Goal: Navigation & Orientation: Find specific page/section

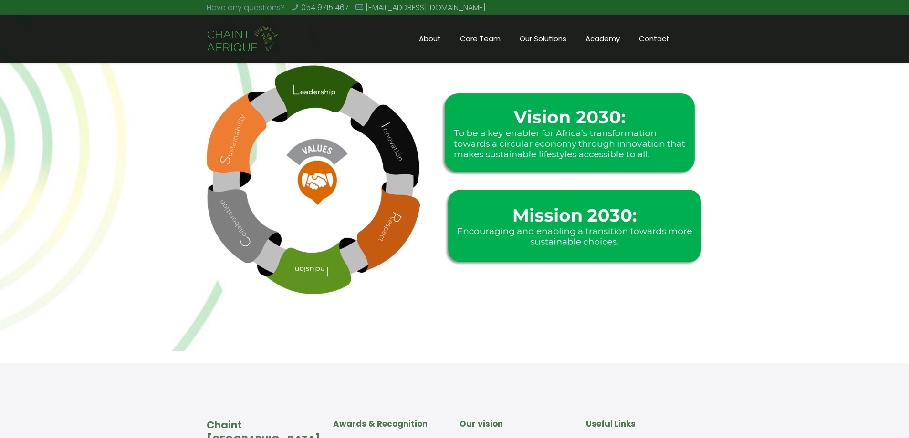
scroll to position [429, 0]
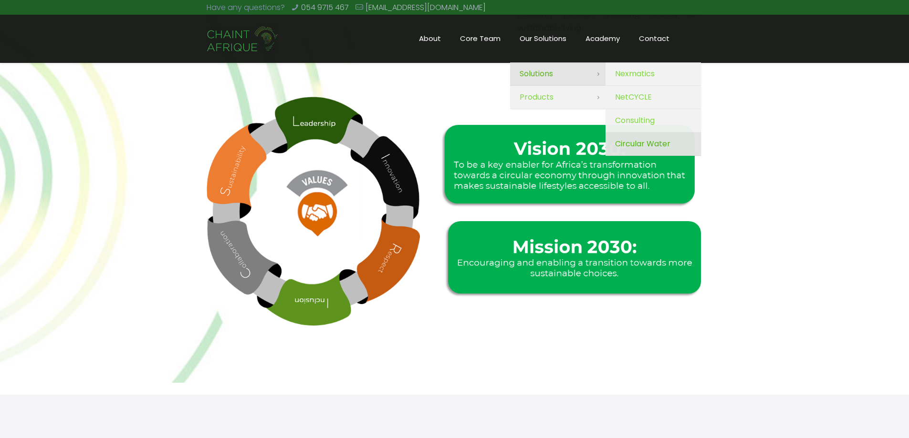
click at [648, 138] on span "Circular Water" at bounding box center [642, 143] width 55 height 13
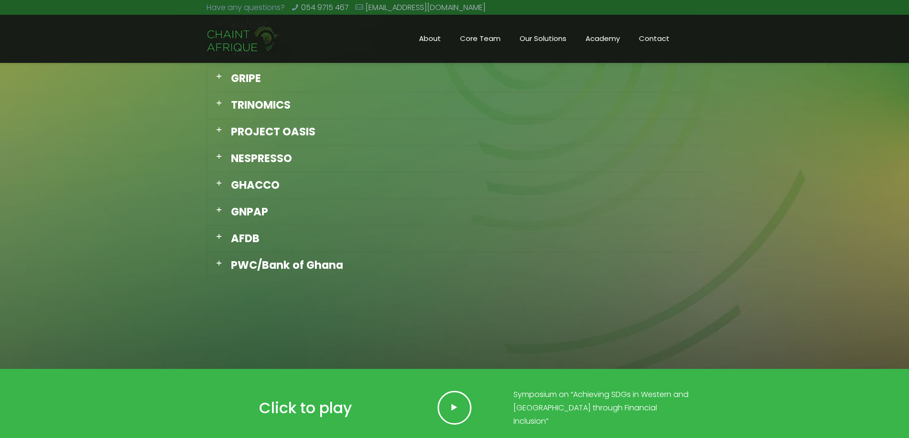
scroll to position [1002, 0]
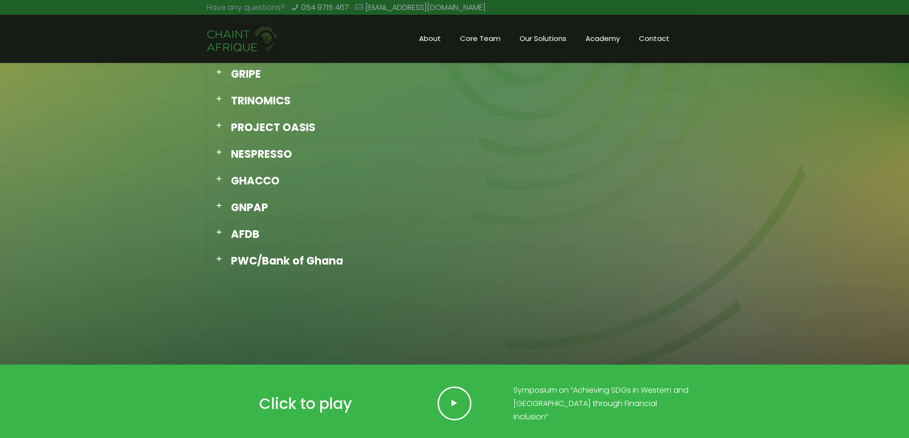
click at [316, 143] on div "NESPRESSO" at bounding box center [454, 154] width 495 height 27
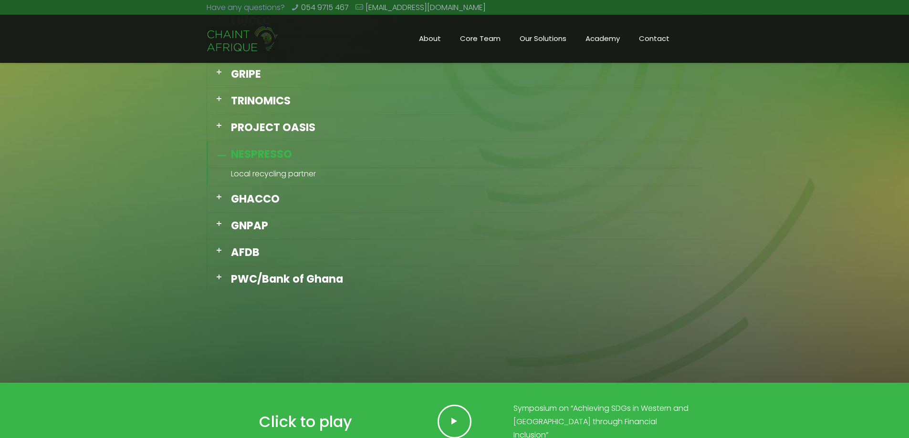
click at [316, 143] on div "NESPRESSO" at bounding box center [454, 154] width 495 height 27
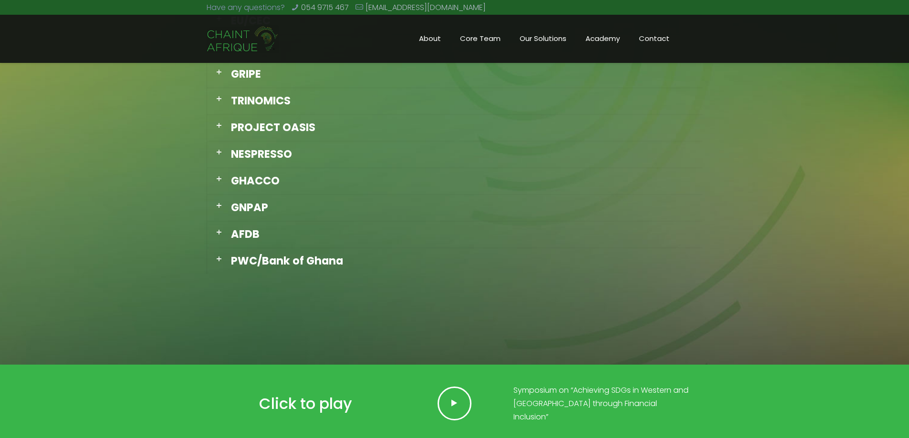
click at [314, 133] on div "PROJECT OASIS" at bounding box center [454, 127] width 495 height 27
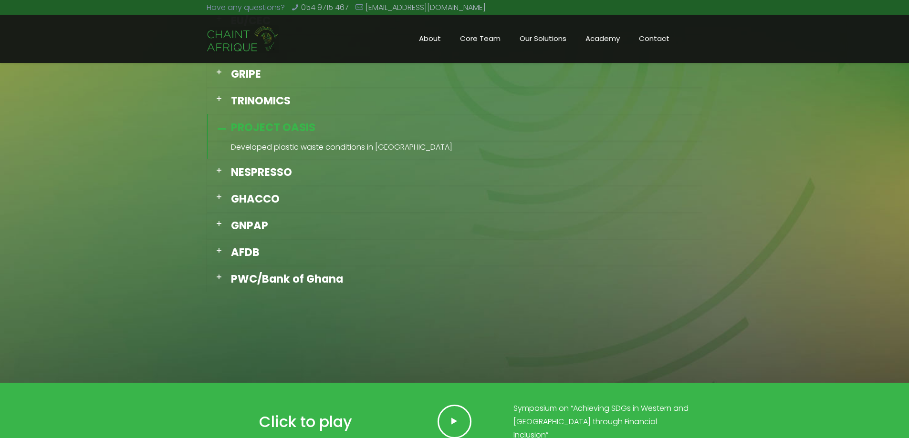
click at [314, 133] on div "PROJECT OASIS" at bounding box center [454, 127] width 495 height 27
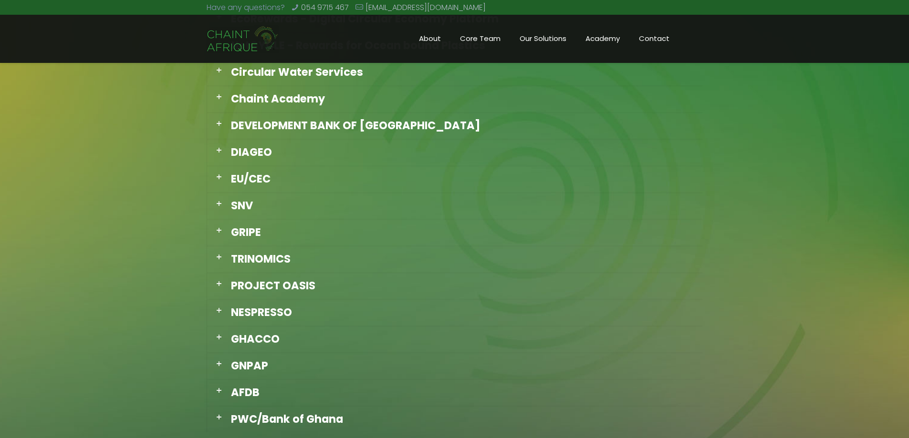
scroll to position [763, 0]
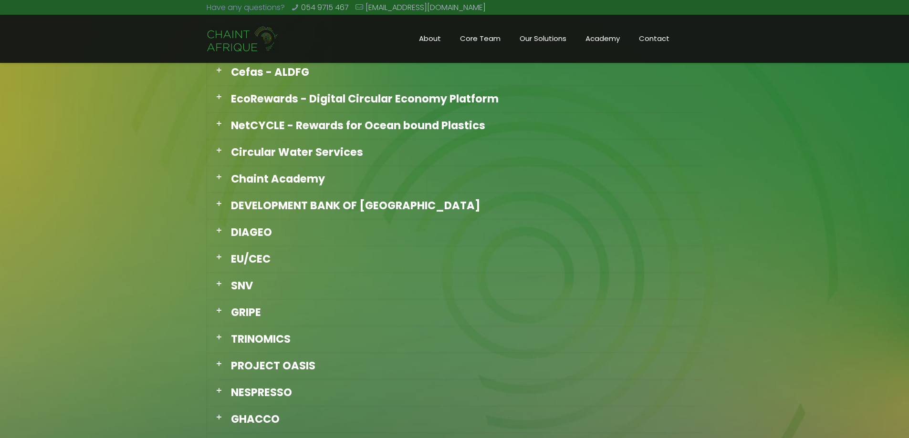
click at [302, 184] on div "Chaint Academy" at bounding box center [454, 179] width 495 height 27
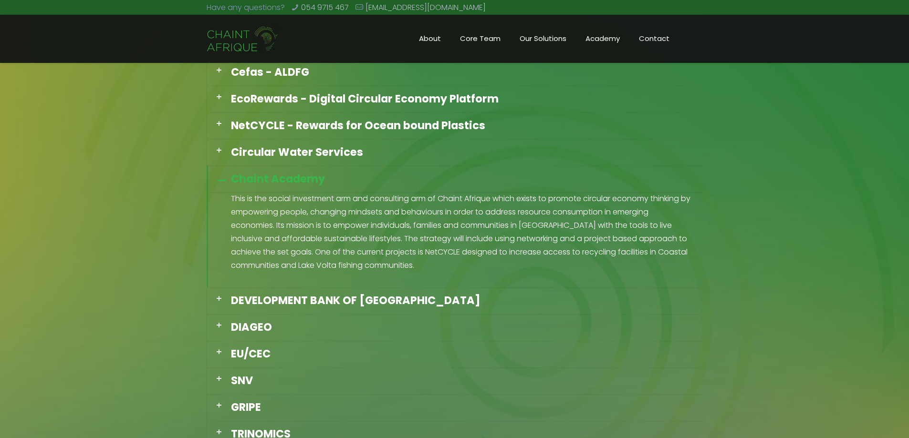
click at [302, 184] on div "Chaint Academy" at bounding box center [454, 179] width 495 height 27
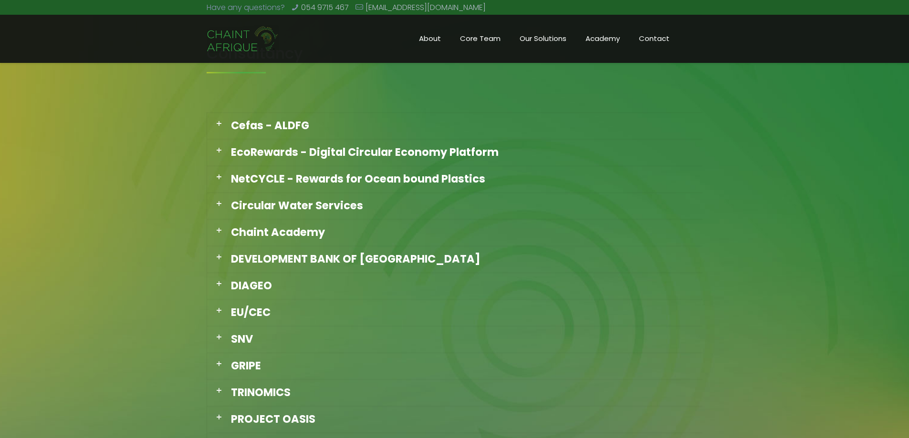
scroll to position [620, 0]
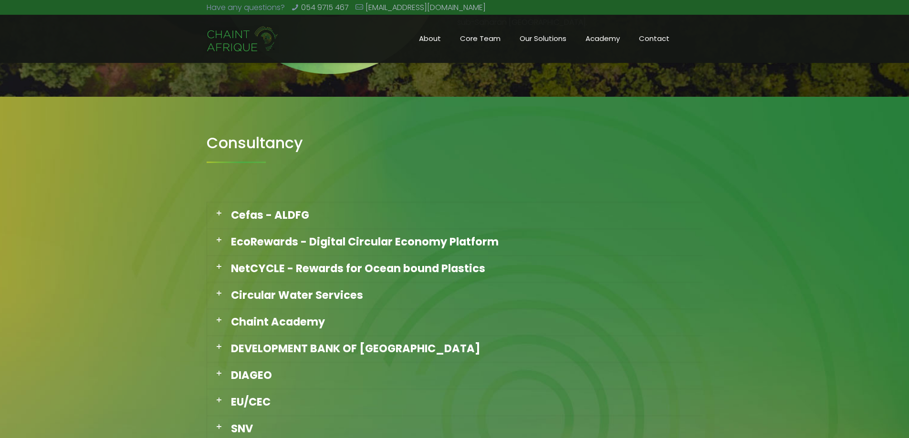
click at [294, 211] on div "Cefas - ALDFG" at bounding box center [454, 215] width 495 height 27
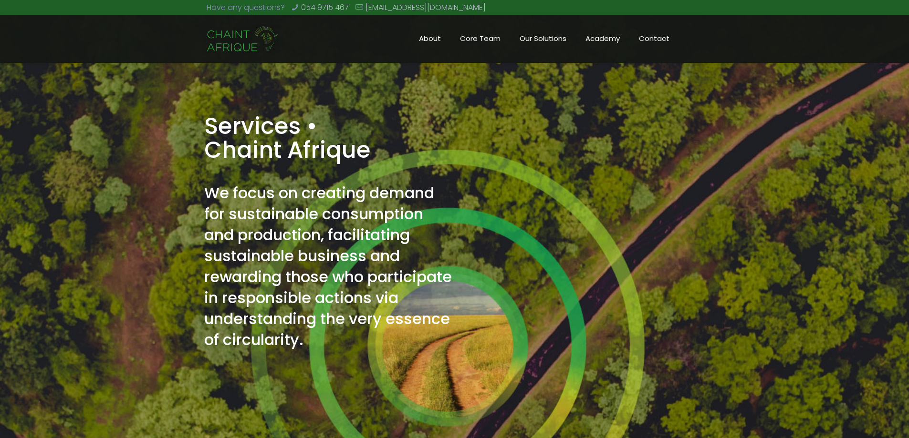
scroll to position [0, 0]
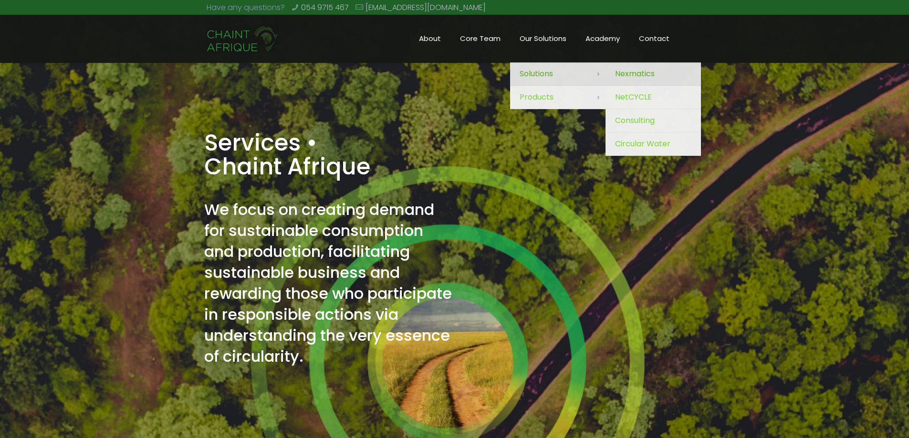
click at [659, 77] on link "Nexmatics" at bounding box center [652, 74] width 95 height 23
